Goal: Task Accomplishment & Management: Manage account settings

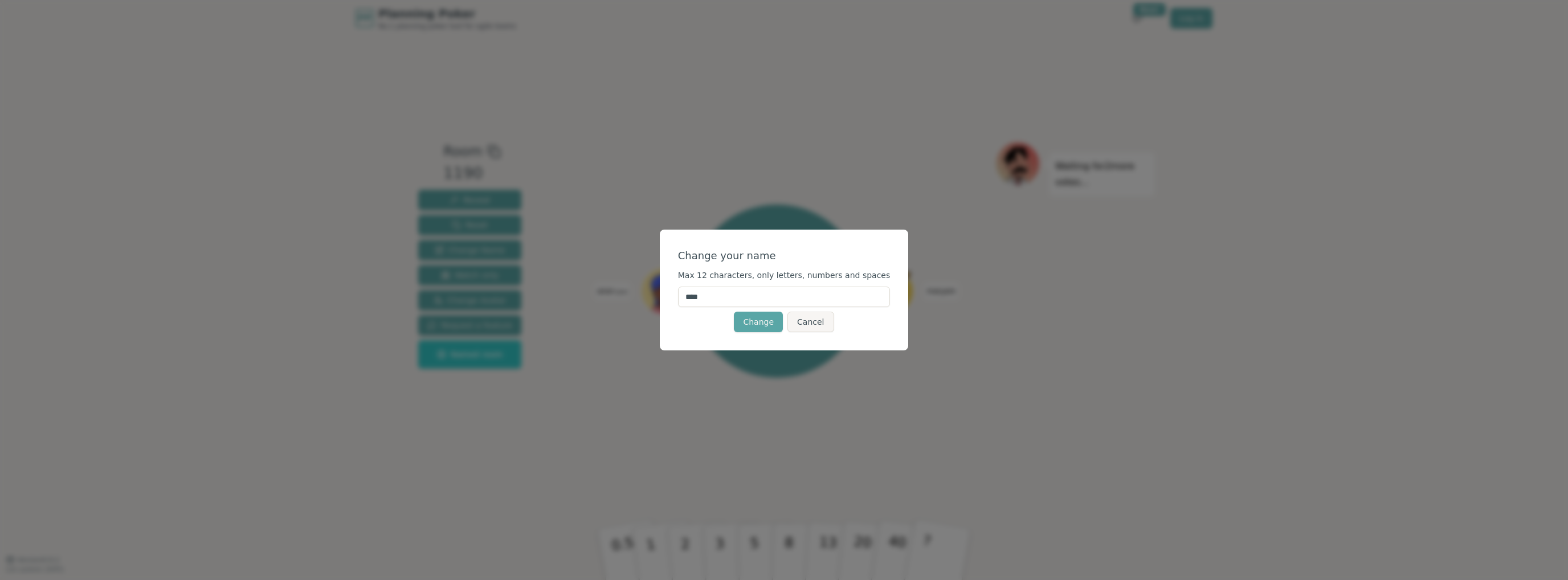
click at [738, 300] on input "****" at bounding box center [784, 297] width 212 height 21
type input "*"
type input "*****"
click at [755, 324] on button "Change" at bounding box center [758, 322] width 49 height 21
